Goal: Task Accomplishment & Management: Manage account settings

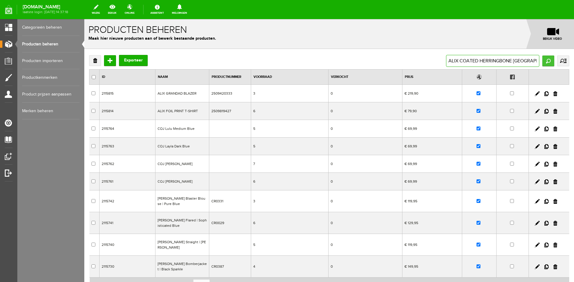
type input "ALIX COATED HERRINGBONE [GEOGRAPHIC_DATA]"
click at [546, 63] on input "Zoeken" at bounding box center [548, 61] width 12 height 11
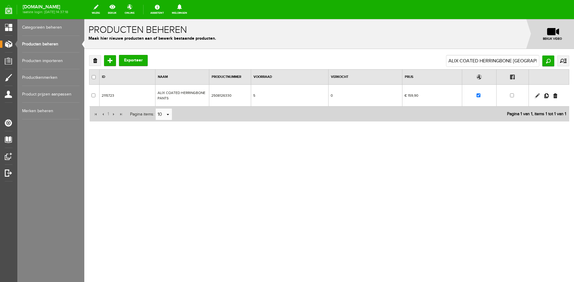
click at [536, 94] on link at bounding box center [537, 96] width 5 height 5
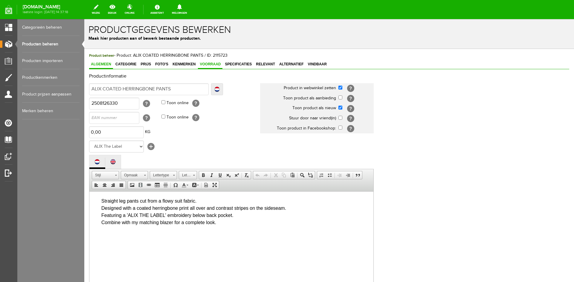
click at [212, 65] on span "Voorraad" at bounding box center [210, 64] width 25 height 4
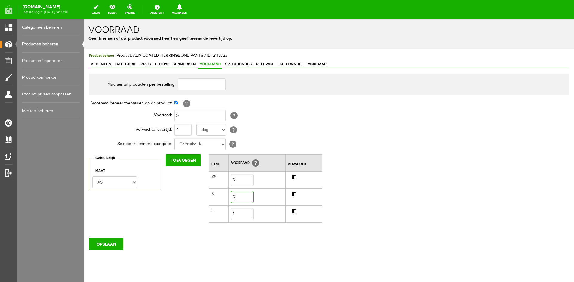
click at [248, 196] on input "2" at bounding box center [242, 197] width 22 height 12
type input "1"
click at [183, 114] on input "5" at bounding box center [199, 116] width 51 height 12
type input "4"
click at [102, 243] on input "OPSLAAN" at bounding box center [106, 244] width 34 height 12
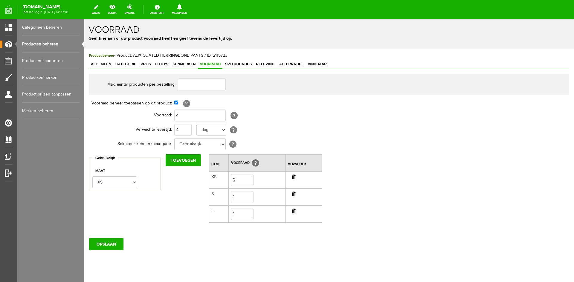
click at [41, 44] on link "Producten beheren" at bounding box center [50, 44] width 57 height 17
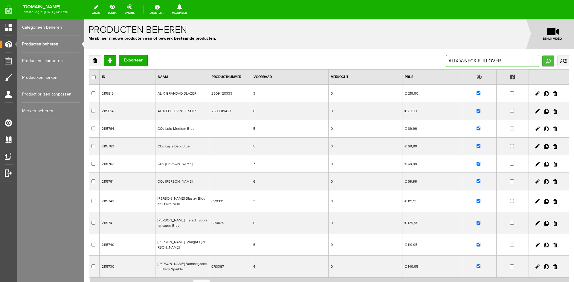
type input "ALIX V-NECK PULLOVER"
click at [551, 61] on input "Zoeken" at bounding box center [548, 61] width 12 height 11
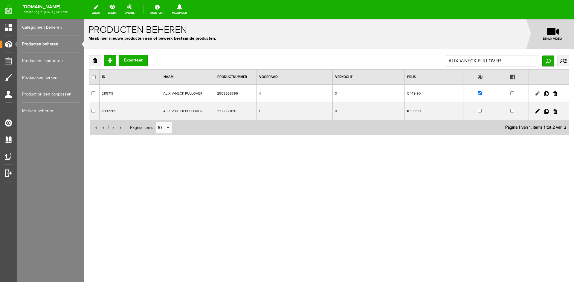
click at [536, 93] on link at bounding box center [537, 93] width 5 height 5
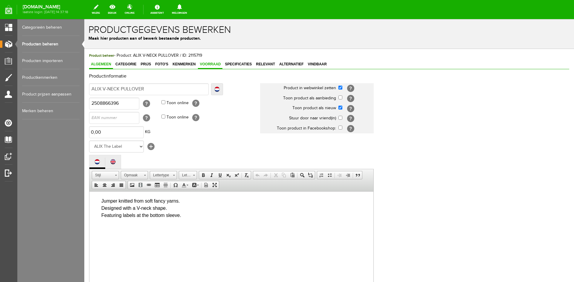
click at [217, 63] on span "Voorraad" at bounding box center [210, 64] width 25 height 4
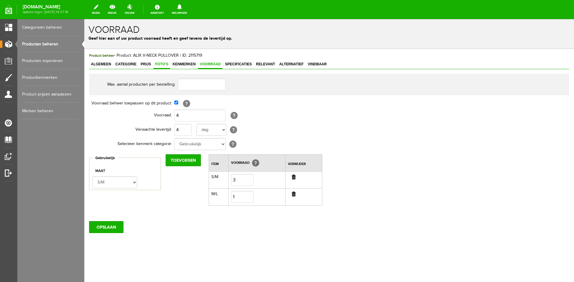
click at [162, 65] on span "Foto's" at bounding box center [161, 64] width 17 height 4
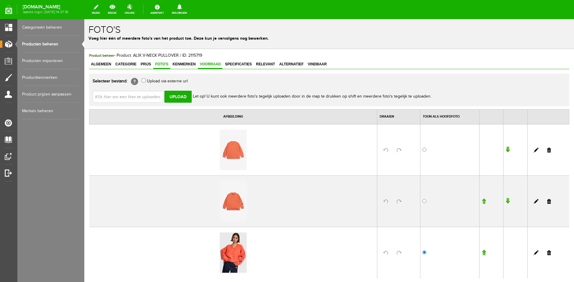
click at [204, 66] on span "Voorraad" at bounding box center [210, 64] width 25 height 4
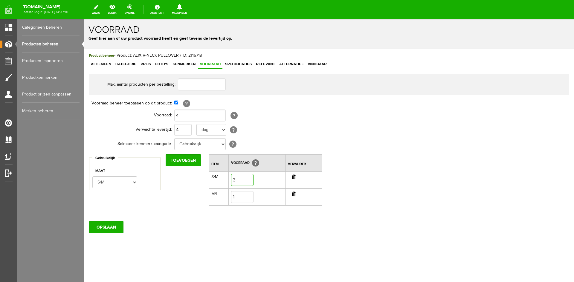
click at [238, 182] on input "3" at bounding box center [242, 180] width 22 height 12
type input "2"
click at [184, 114] on input "4" at bounding box center [199, 116] width 51 height 12
type input "3"
click at [117, 228] on input "OPSLAAN" at bounding box center [106, 227] width 34 height 12
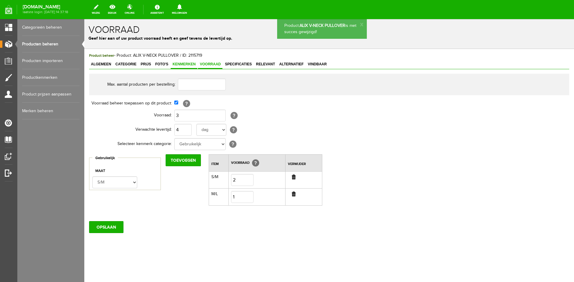
click at [186, 64] on span "Kenmerken" at bounding box center [184, 64] width 27 height 4
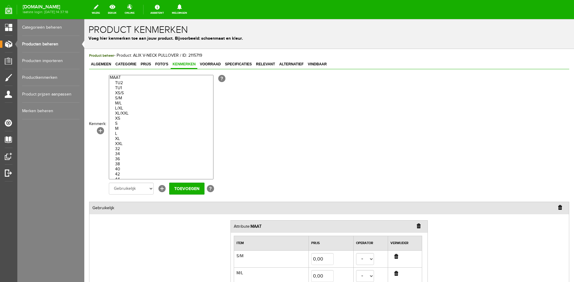
select select "70900|291249"
click at [122, 93] on option "XS/S" at bounding box center [161, 93] width 104 height 5
click at [181, 190] on input "Toevoegen" at bounding box center [186, 189] width 35 height 12
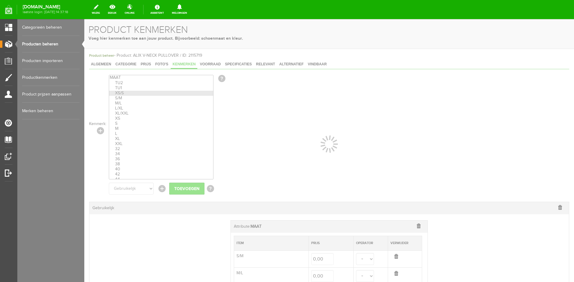
select select
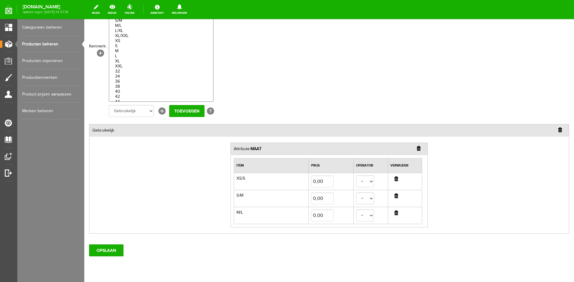
scroll to position [96, 0]
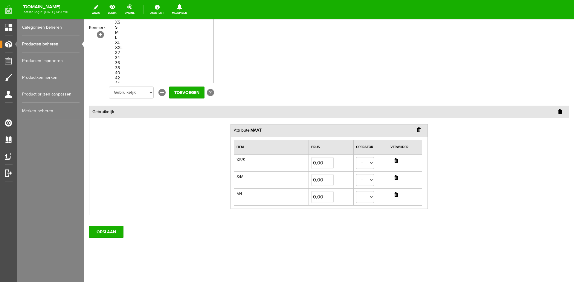
click at [397, 178] on input "button" at bounding box center [396, 177] width 4 height 5
select select
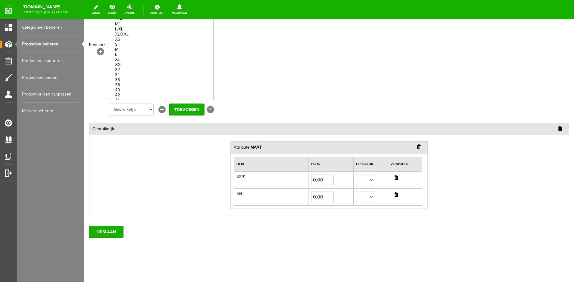
scroll to position [79, 0]
click at [112, 235] on input "OPSLAAN" at bounding box center [106, 232] width 34 height 12
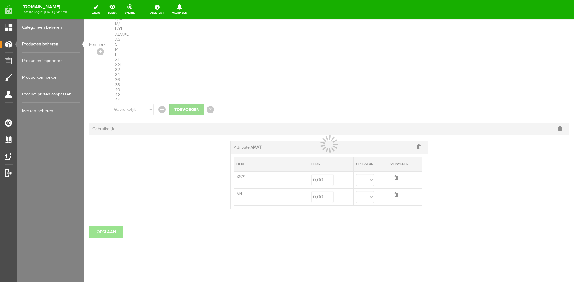
select select
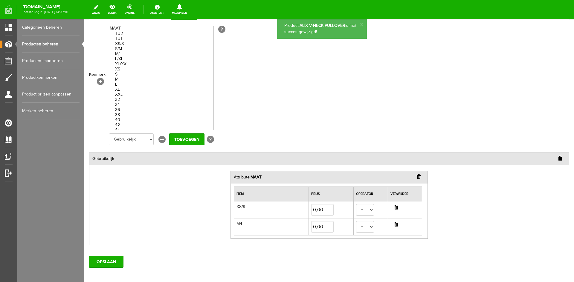
scroll to position [0, 0]
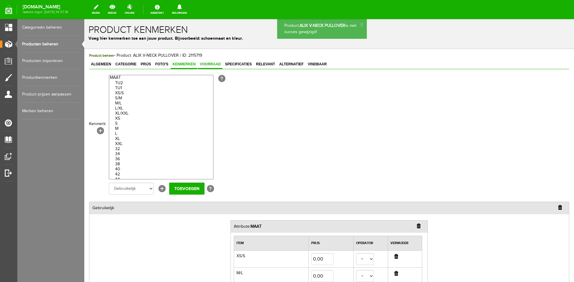
click at [213, 63] on span "Voorraad" at bounding box center [210, 64] width 25 height 4
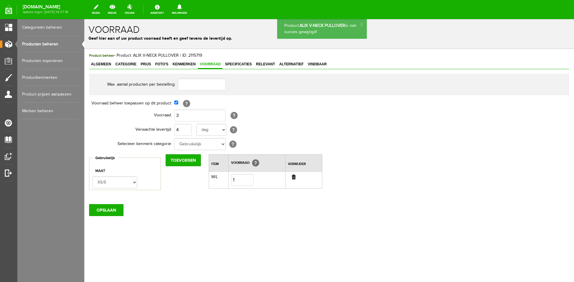
click at [295, 178] on input "button" at bounding box center [294, 177] width 4 height 5
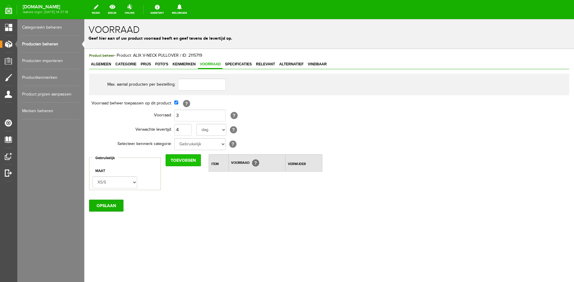
click at [191, 162] on input "Toevoegen" at bounding box center [183, 161] width 35 height 12
click at [244, 182] on input "0" at bounding box center [244, 180] width 22 height 12
type input "2"
click at [132, 187] on select "XS/S M/L" at bounding box center [114, 183] width 45 height 12
select select "291250"
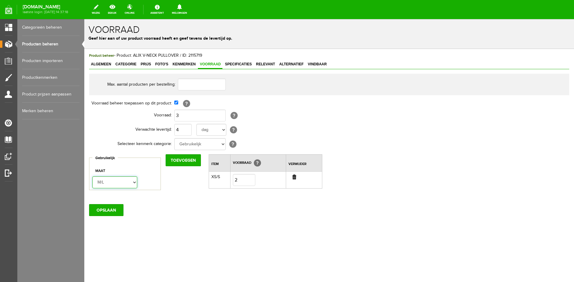
click at [92, 177] on select "XS/S M/L" at bounding box center [114, 183] width 45 height 12
click at [182, 163] on input "Toevoegen" at bounding box center [183, 161] width 35 height 12
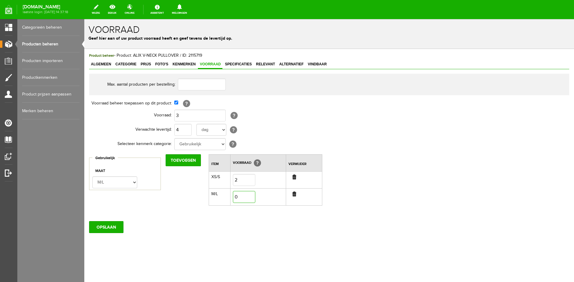
click at [246, 200] on input "0" at bounding box center [244, 197] width 22 height 12
type input "1"
click at [110, 230] on input "OPSLAAN" at bounding box center [106, 227] width 34 height 12
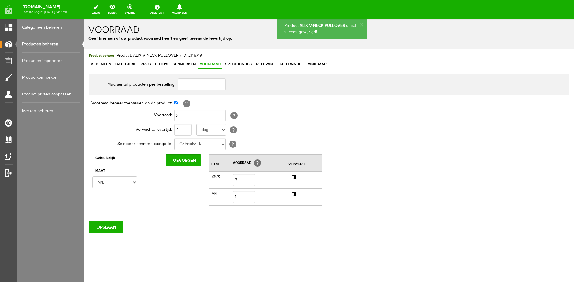
click at [48, 44] on link "Producten beheren" at bounding box center [50, 44] width 57 height 17
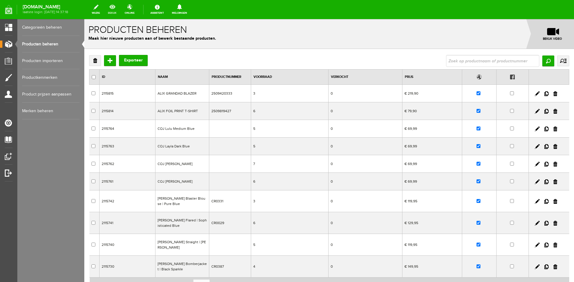
click at [120, 12] on link "bekijk" at bounding box center [112, 9] width 16 height 13
